Goal: Information Seeking & Learning: Learn about a topic

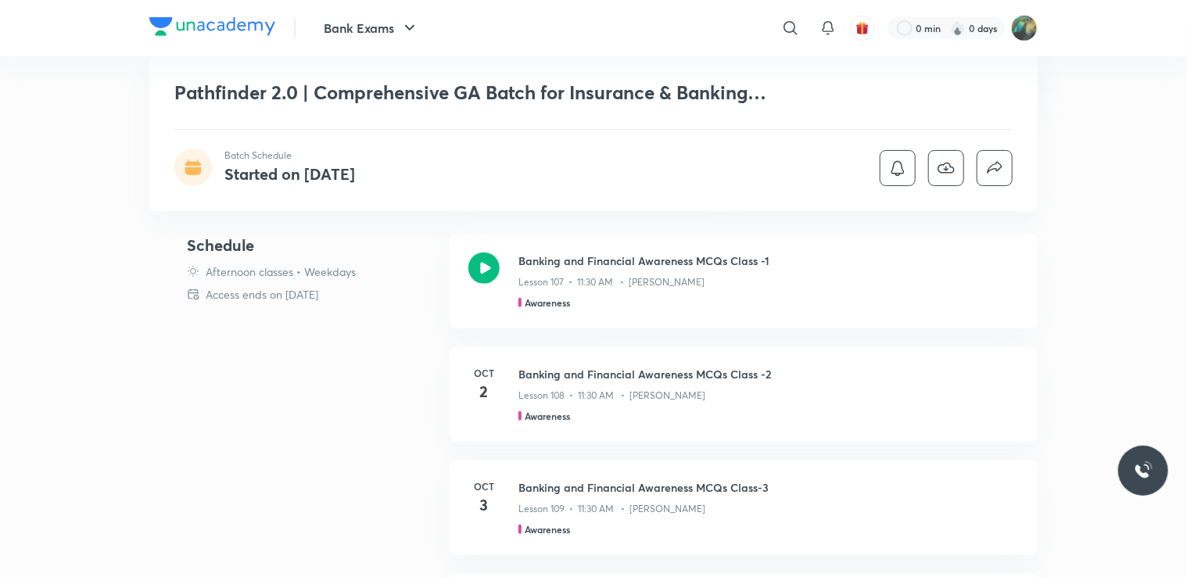
scroll to position [485, 0]
click at [671, 275] on p "Lesson 107 • 11:30 AM • Abhijeet Mishra" at bounding box center [611, 282] width 186 height 14
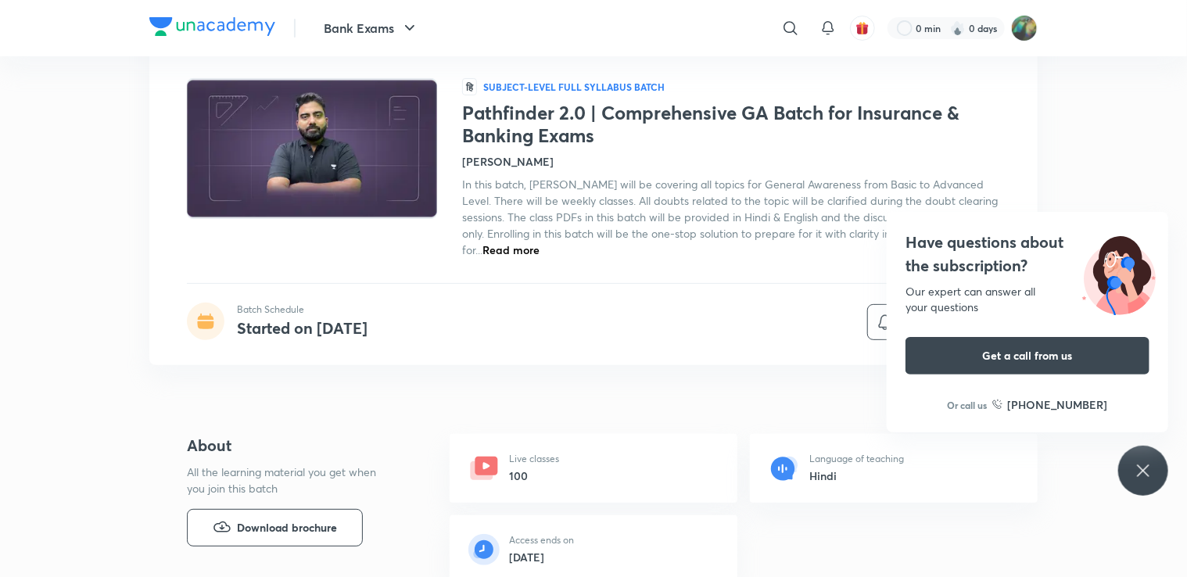
scroll to position [81, 0]
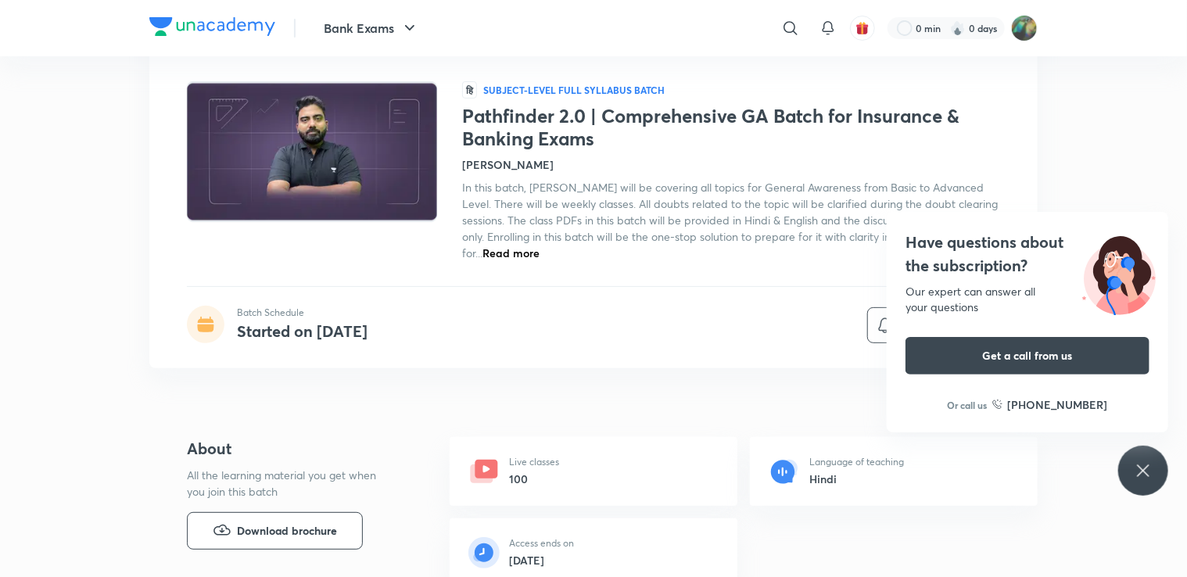
click at [1137, 466] on icon at bounding box center [1143, 470] width 19 height 19
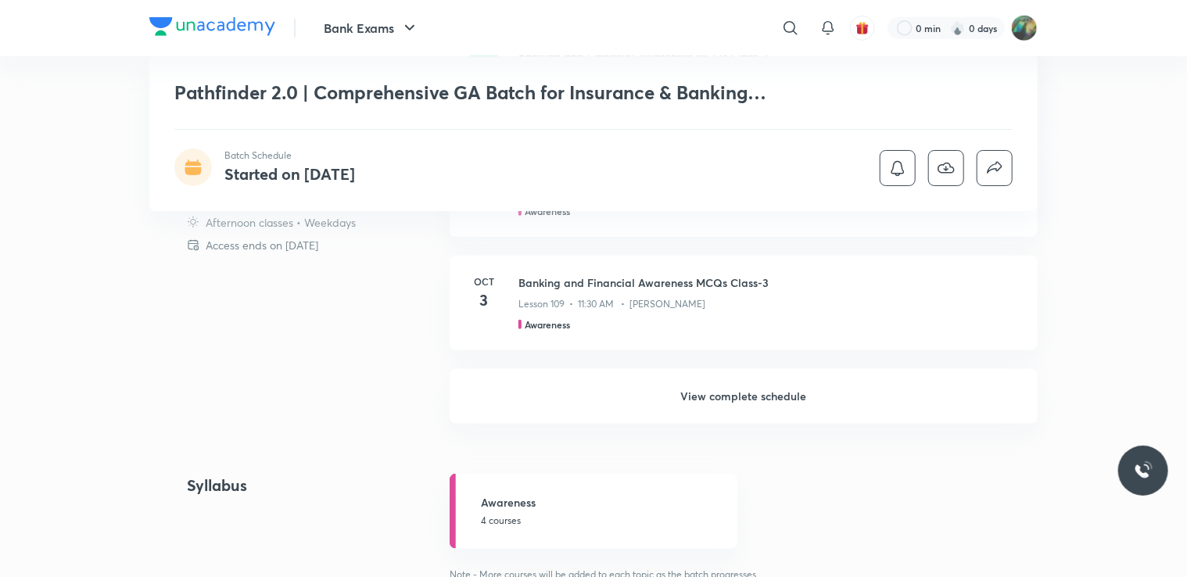
scroll to position [690, 0]
click at [718, 403] on h6 "View complete schedule" at bounding box center [744, 395] width 588 height 55
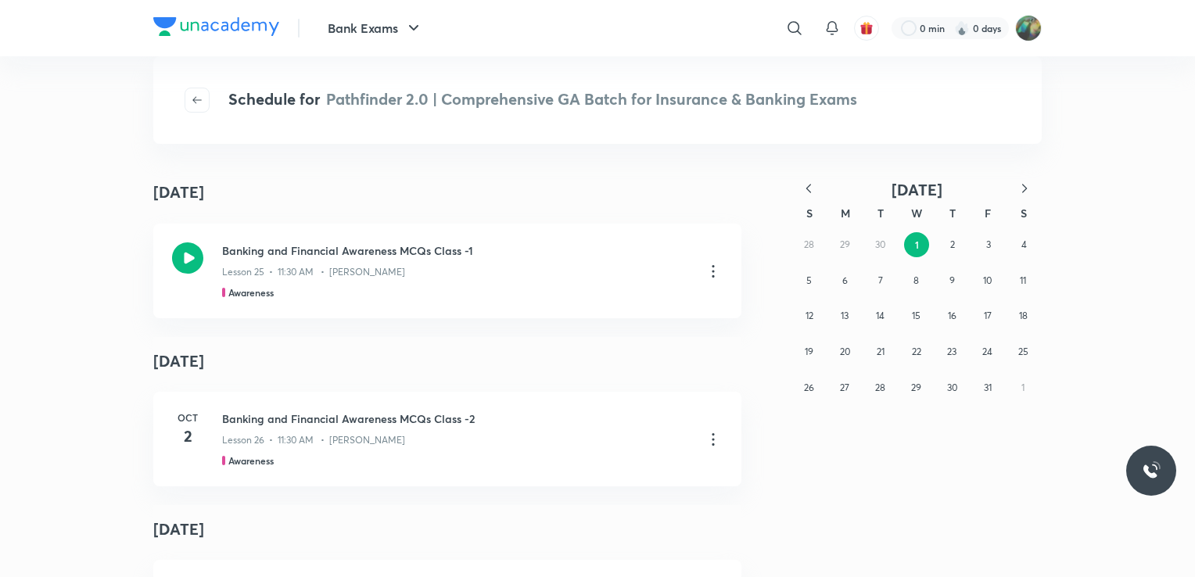
click at [809, 187] on icon "button" at bounding box center [809, 189] width 16 height 16
click at [871, 390] on button "30" at bounding box center [880, 387] width 25 height 25
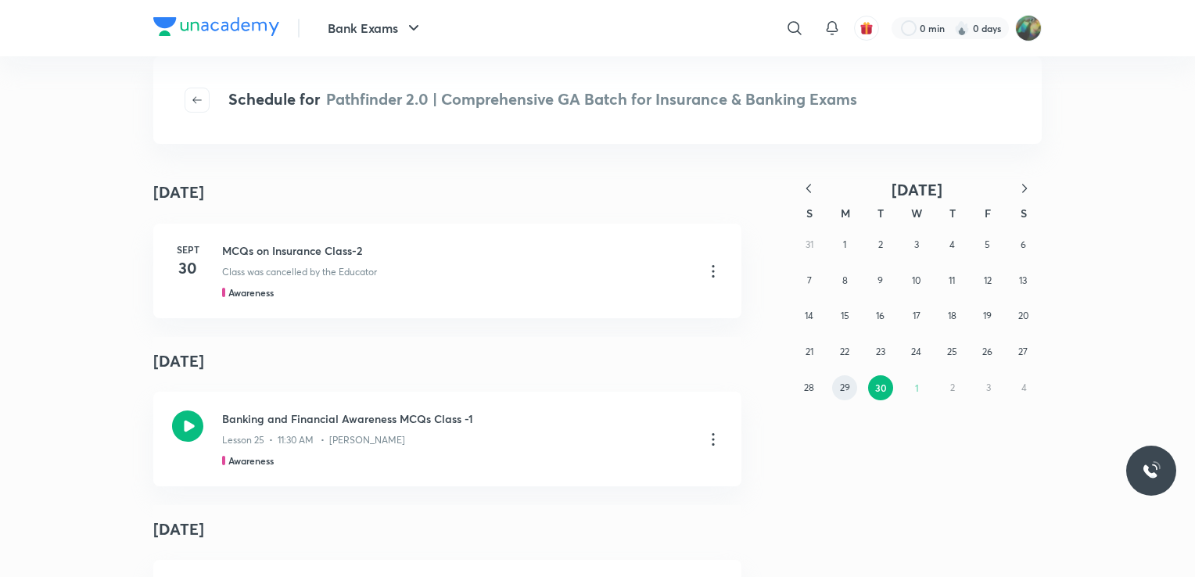
click at [840, 389] on abbr "29" at bounding box center [845, 387] width 10 height 12
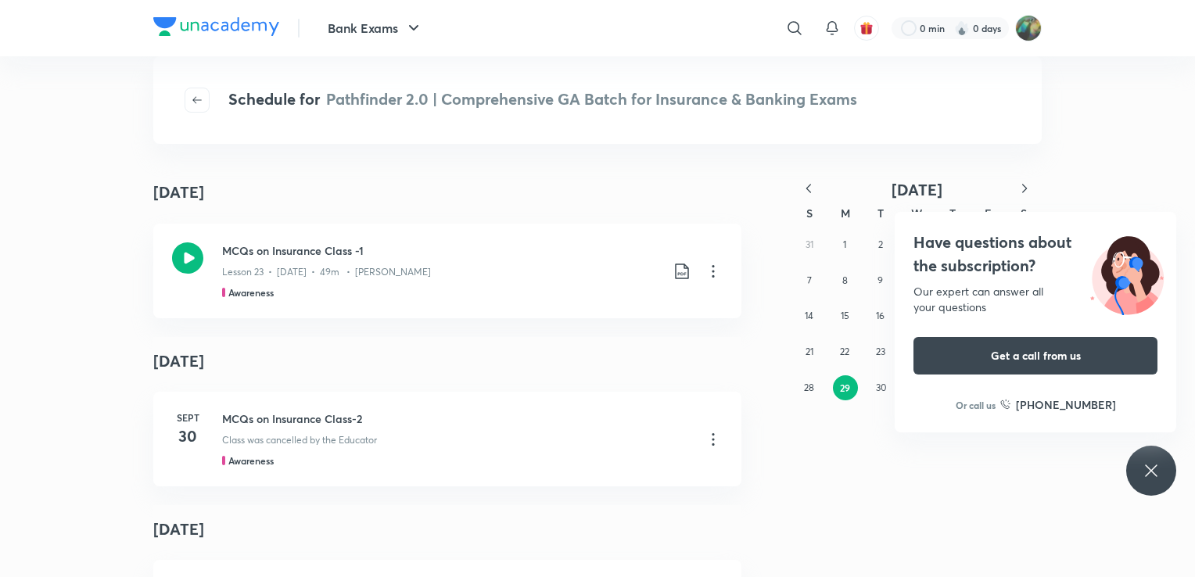
click at [1107, 178] on div "September 29 September 29 MCQs on Insurance Class -1 Lesson 23 • Sept 29 • 49m …" at bounding box center [597, 376] width 1195 height 402
click at [1157, 467] on icon at bounding box center [1150, 470] width 19 height 19
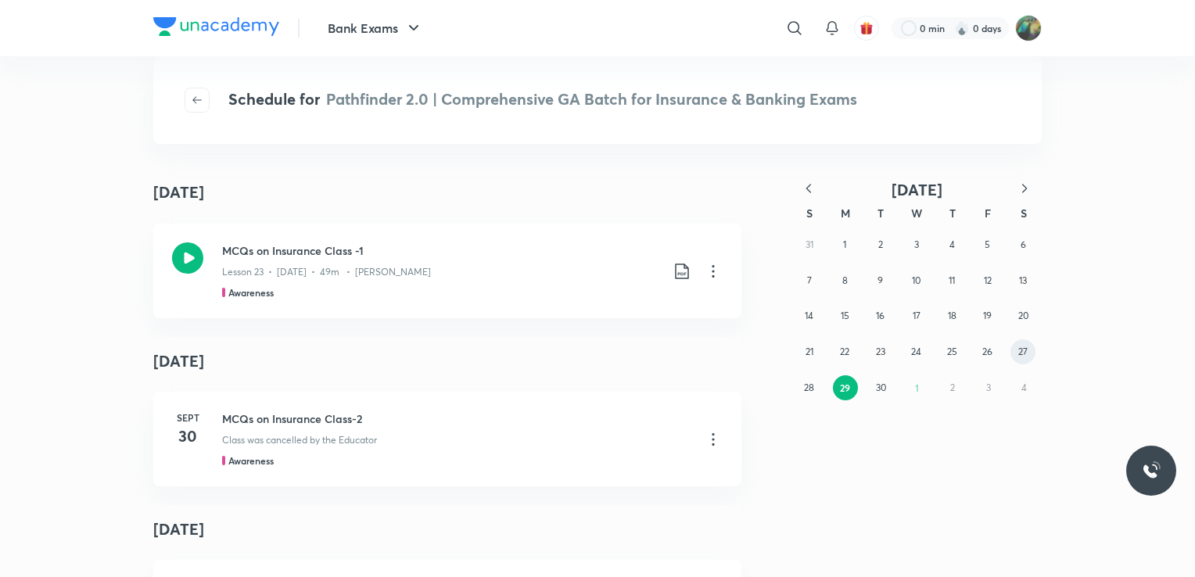
click at [1023, 356] on abbr "27" at bounding box center [1022, 352] width 9 height 12
click at [982, 355] on abbr "26" at bounding box center [987, 352] width 10 height 12
click at [957, 347] on button "25" at bounding box center [951, 351] width 25 height 25
click at [906, 355] on button "24" at bounding box center [916, 351] width 25 height 25
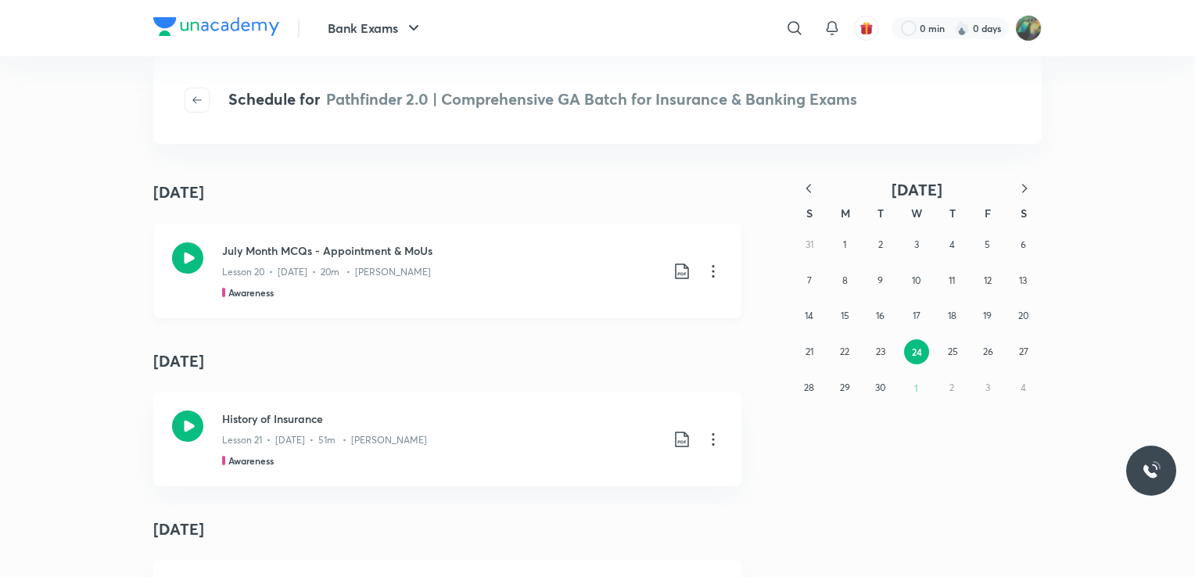
click at [430, 259] on div "Lesson 20 • Sept 24 • 20m • Abhijeet Mishra" at bounding box center [441, 269] width 438 height 20
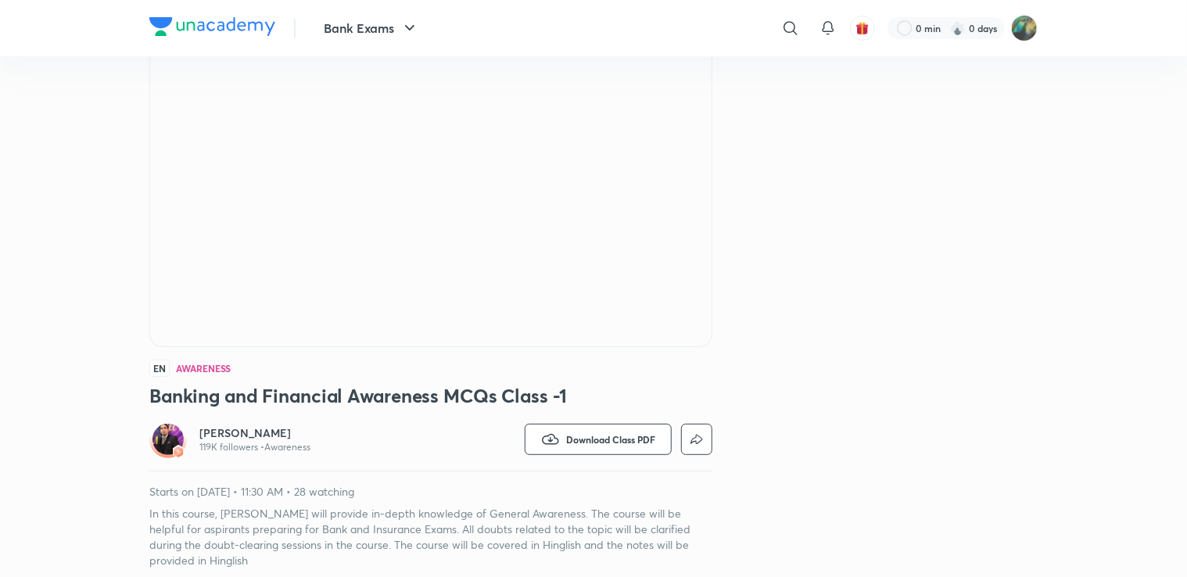
scroll to position [134, 0]
